Goal: Task Accomplishment & Management: Manage account settings

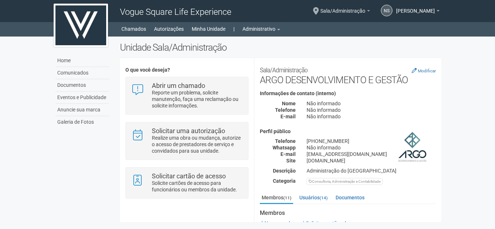
click at [356, 10] on span "Sala/Administração" at bounding box center [342, 7] width 45 height 13
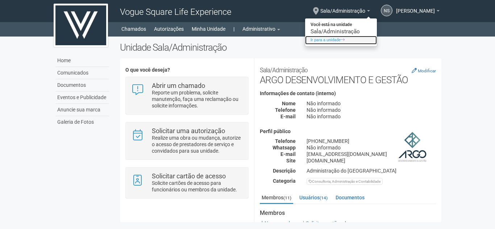
click at [349, 40] on link "Ir para a unidade" at bounding box center [341, 40] width 72 height 9
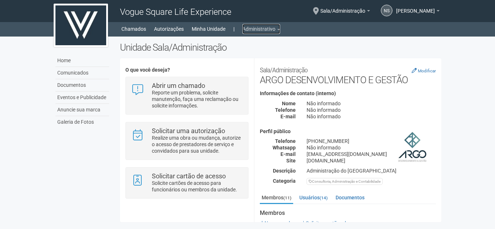
click at [275, 26] on link "Administrativo" at bounding box center [261, 29] width 38 height 10
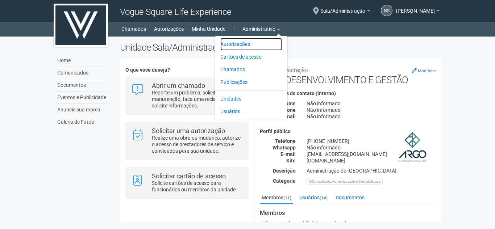
click at [239, 43] on link "Autorizações" at bounding box center [251, 44] width 62 height 13
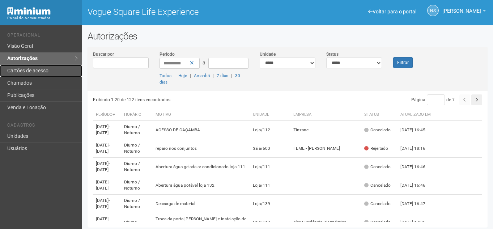
click at [40, 75] on link "Cartões de acesso" at bounding box center [41, 71] width 82 height 12
drag, startPoint x: 356, startPoint y: 62, endPoint x: 356, endPoint y: 67, distance: 5.1
click at [356, 62] on select "**********" at bounding box center [355, 63] width 56 height 11
select select "*"
click at [327, 58] on select "**********" at bounding box center [355, 63] width 56 height 11
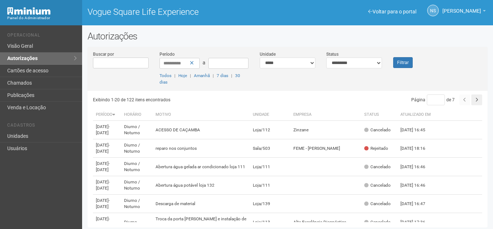
click at [400, 56] on div "Filtrar" at bounding box center [404, 59] width 33 height 17
click at [402, 63] on button "Filtrar" at bounding box center [404, 62] width 20 height 11
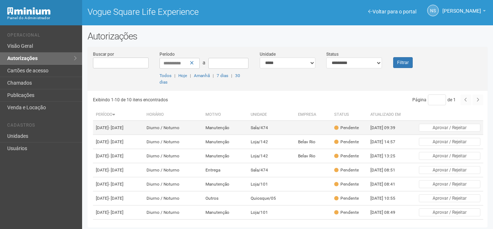
click at [289, 125] on td "Sala/474" at bounding box center [271, 128] width 47 height 14
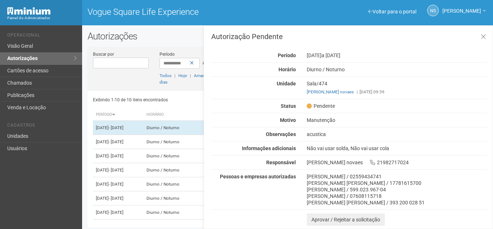
scroll to position [2, 0]
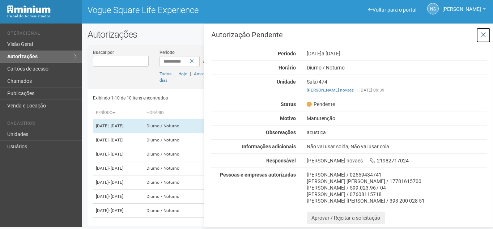
click at [486, 32] on icon at bounding box center [483, 34] width 5 height 7
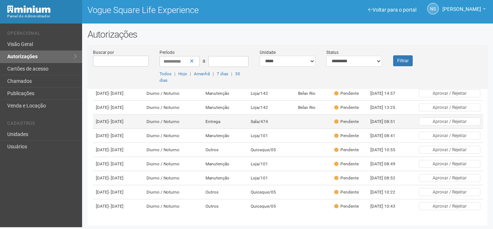
scroll to position [72, 0]
drag, startPoint x: 239, startPoint y: 117, endPoint x: 239, endPoint y: 113, distance: 3.6
click at [239, 115] on td "Entrega" at bounding box center [225, 122] width 45 height 14
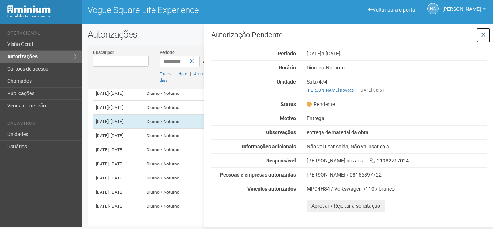
click at [486, 34] on icon at bounding box center [483, 34] width 5 height 7
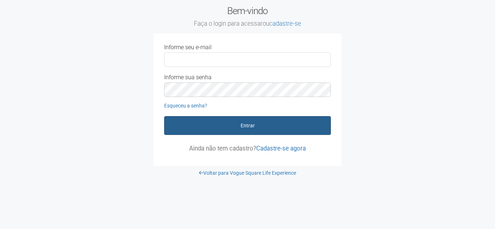
type input "**********"
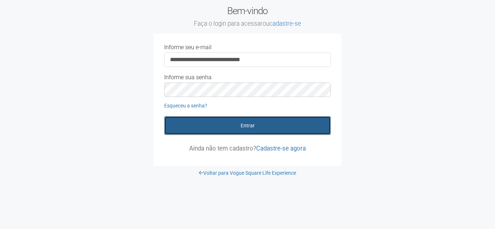
click at [253, 130] on button "Entrar" at bounding box center [247, 125] width 167 height 19
